Goal: Find specific page/section: Find specific page/section

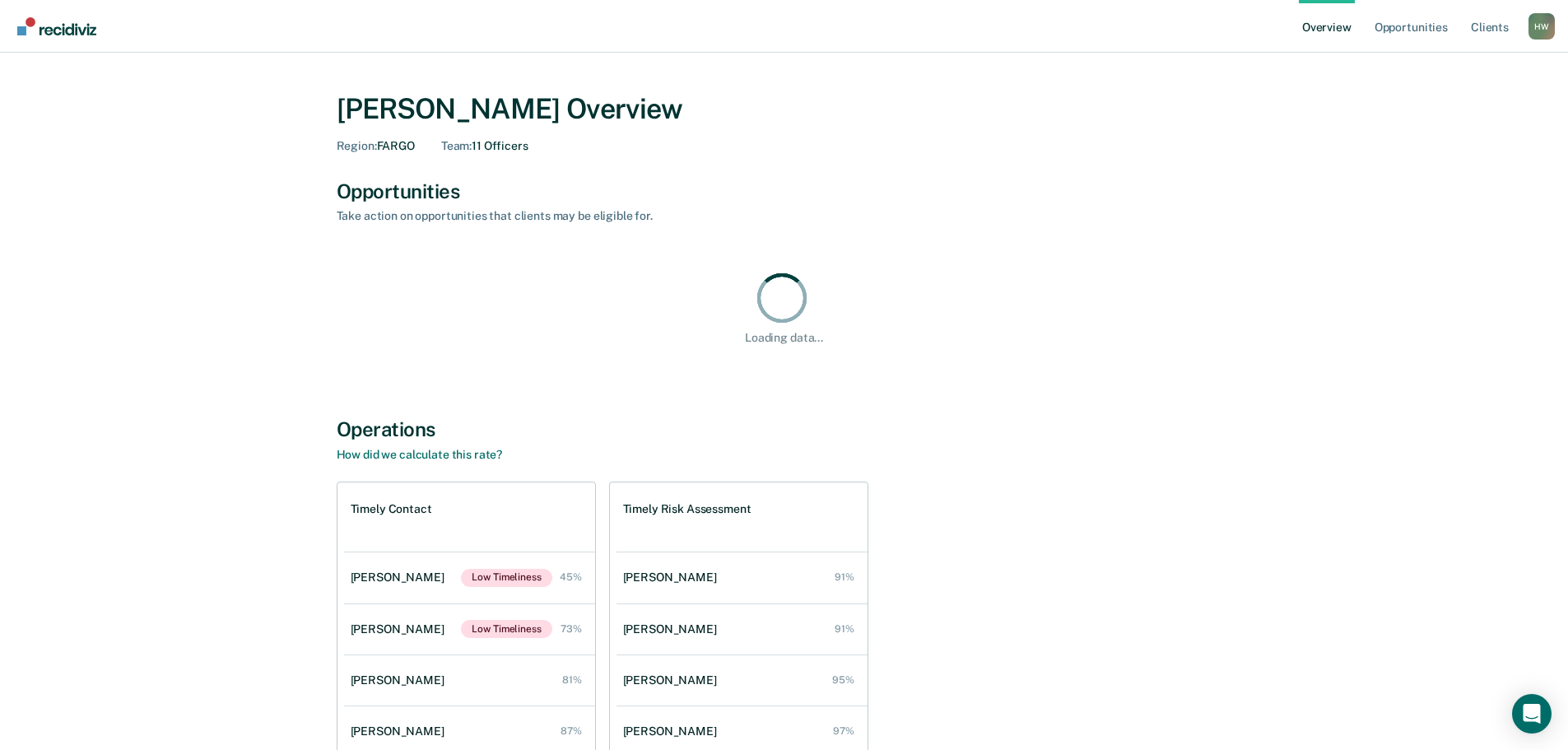
click at [1537, 17] on div "H W" at bounding box center [1541, 26] width 27 height 27
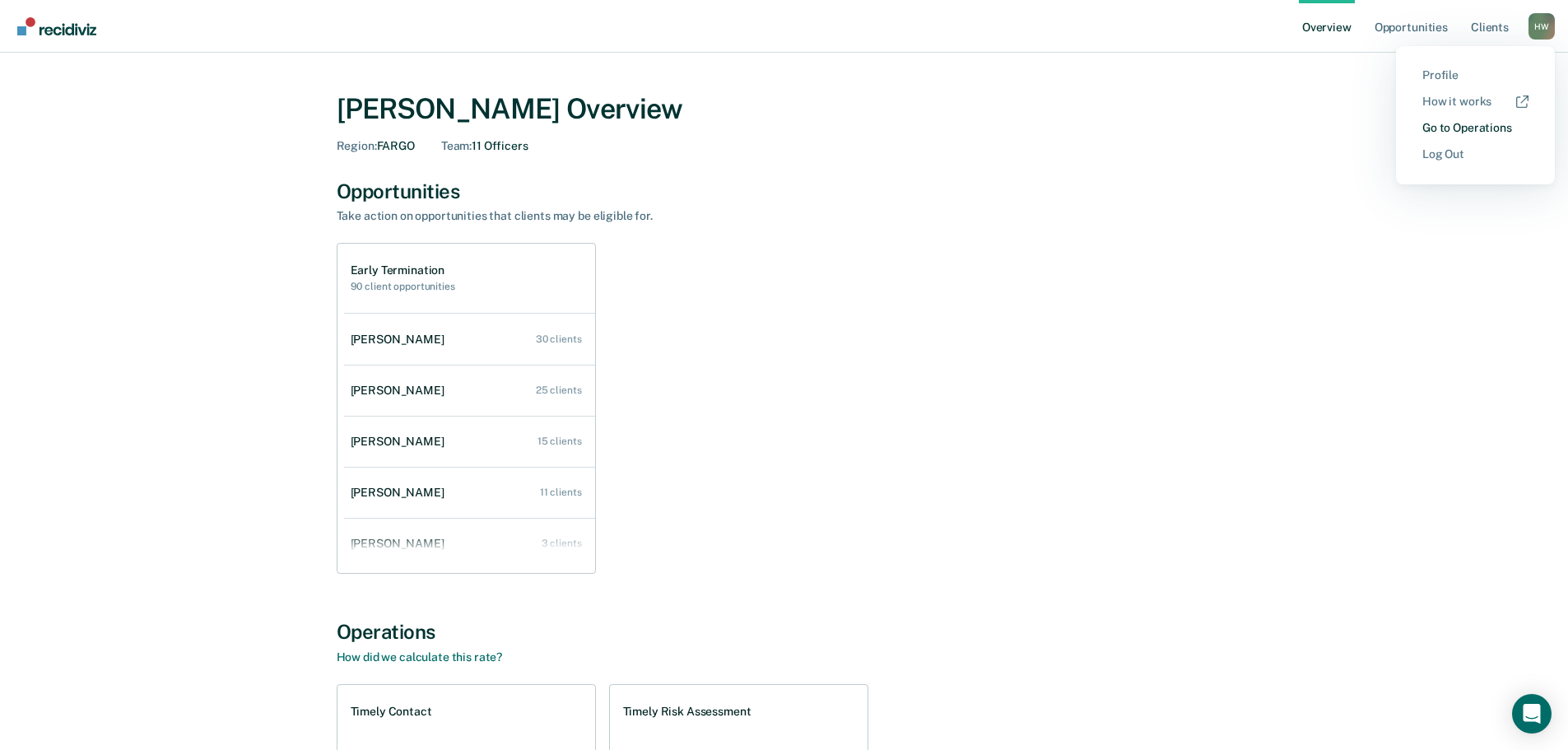
click at [1456, 128] on link "Go to Operations" at bounding box center [1475, 127] width 106 height 14
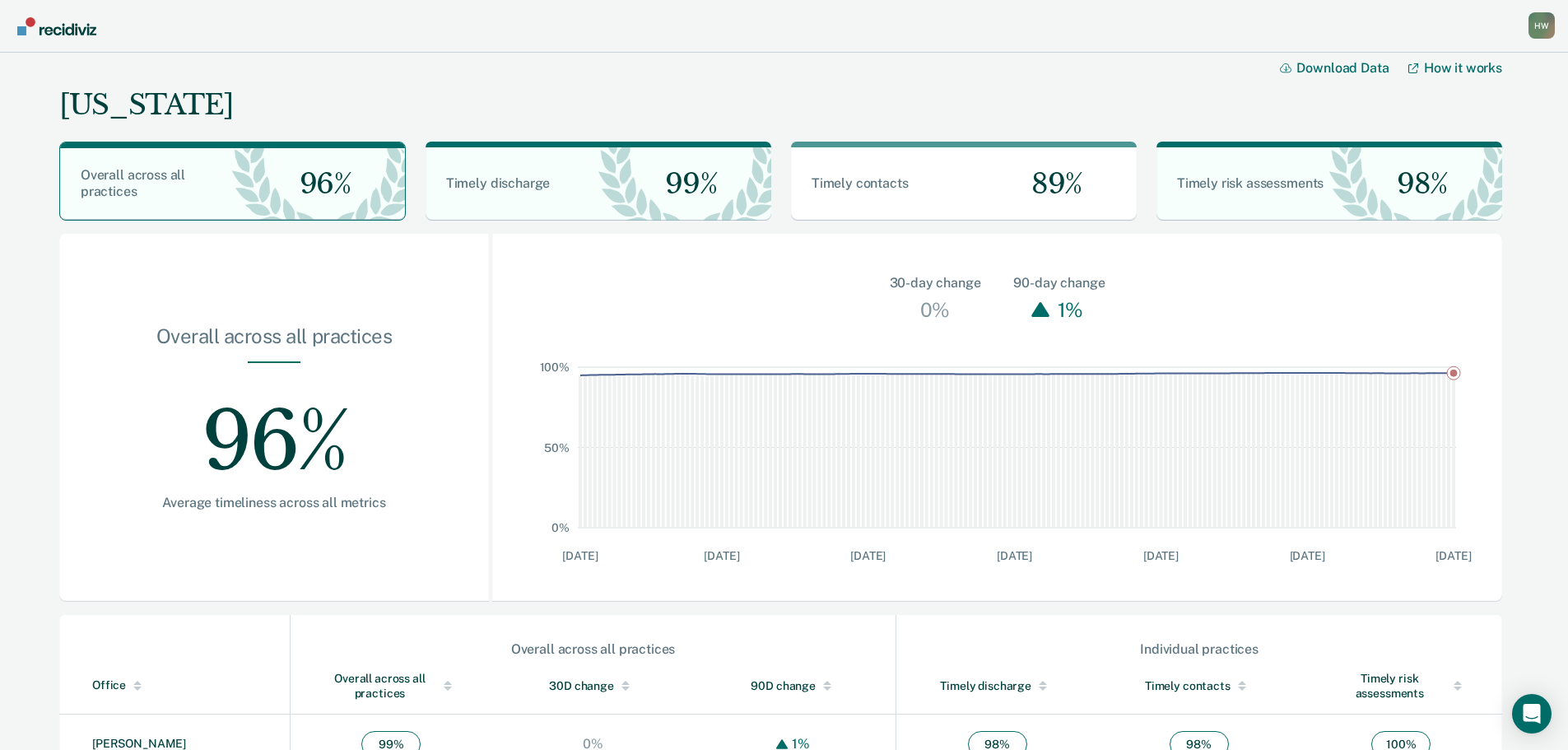
click at [83, 499] on div "Overall across all practices 96% Average timeliness across all metrics" at bounding box center [274, 417] width 430 height 368
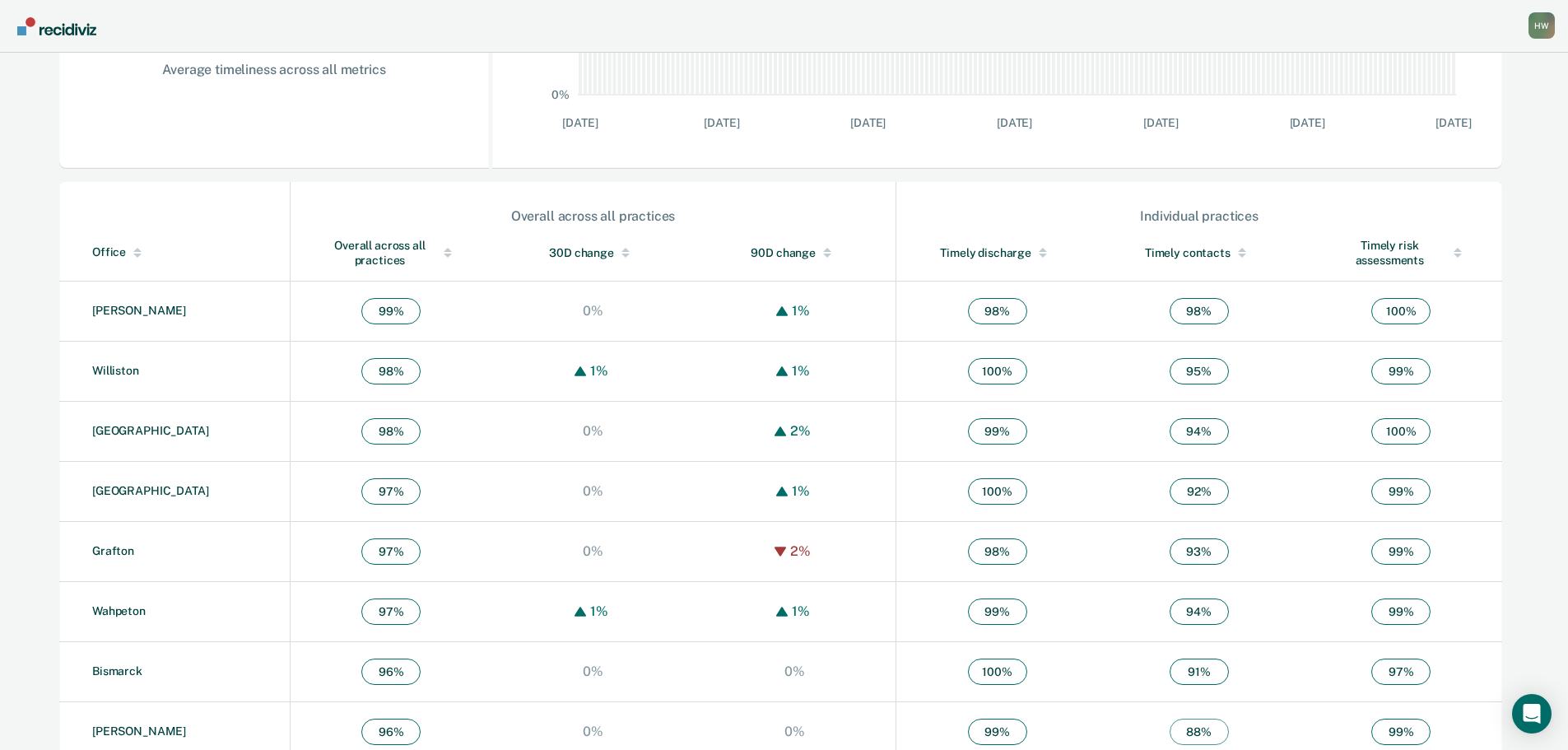
scroll to position [593, 0]
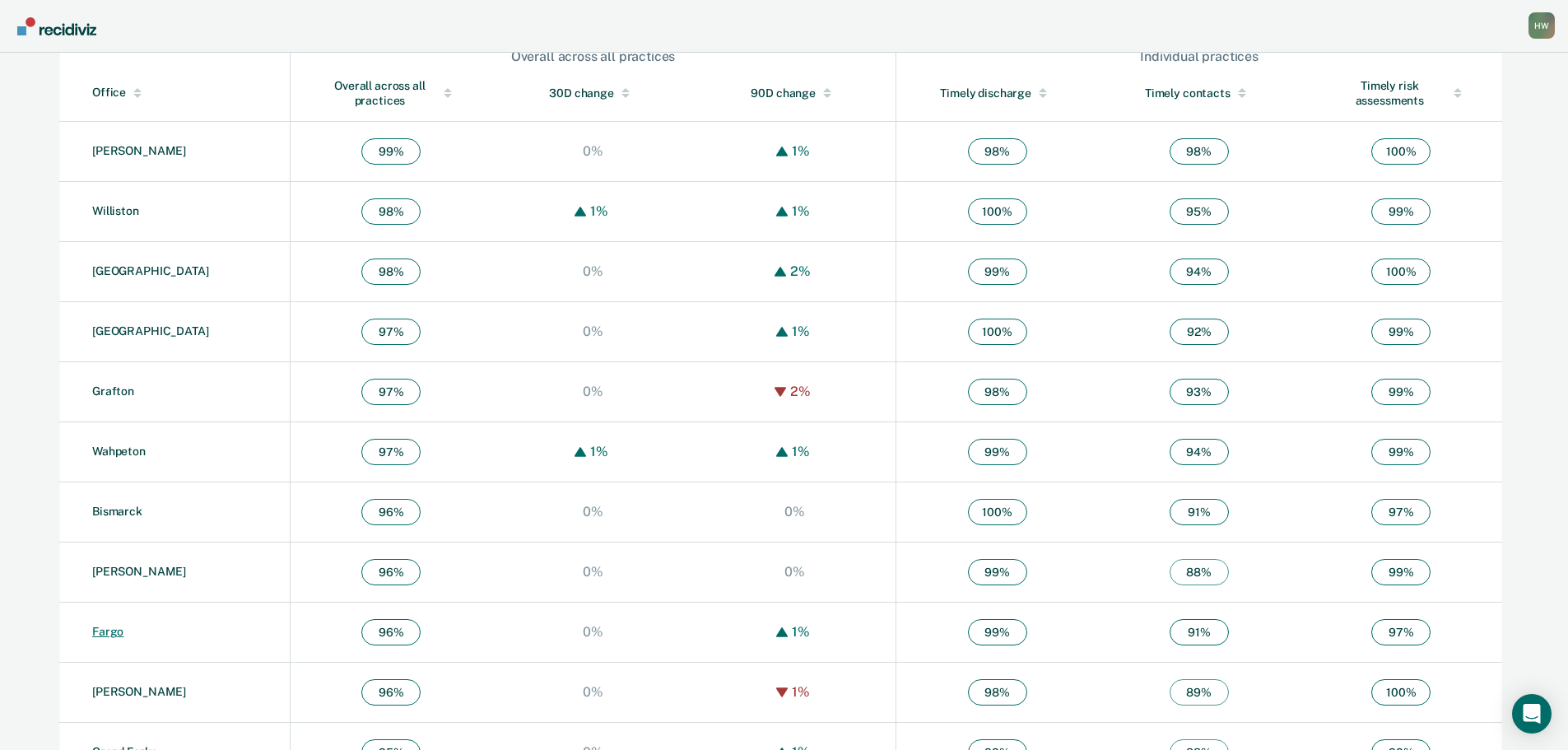
click at [113, 626] on link "Fargo" at bounding box center [108, 630] width 32 height 13
